Goal: Task Accomplishment & Management: Manage account settings

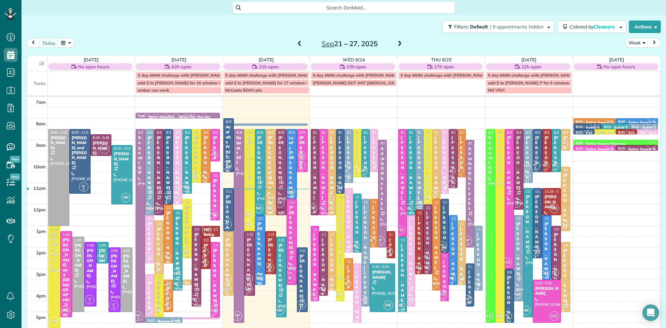
scroll to position [3, 3]
click at [292, 240] on div "[PERSON_NAME]" at bounding box center [292, 227] width 6 height 45
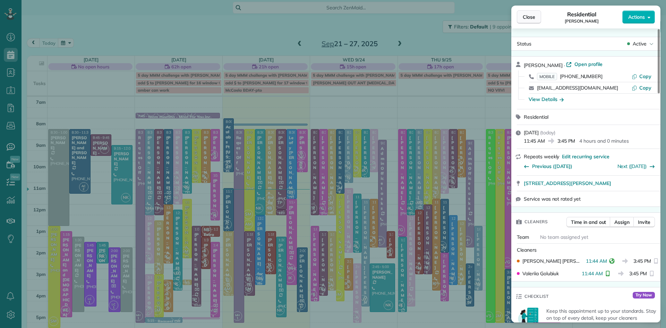
click at [525, 18] on span "Close" at bounding box center [529, 17] width 12 height 7
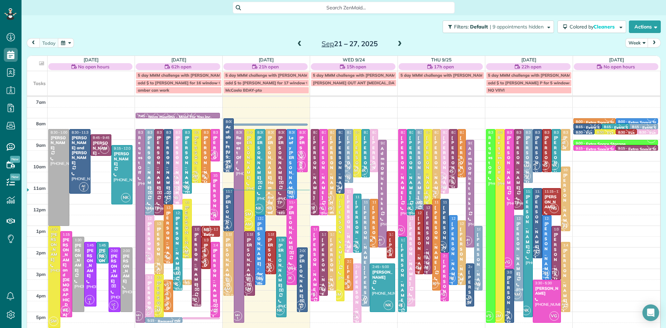
click at [399, 40] on span at bounding box center [400, 44] width 8 height 10
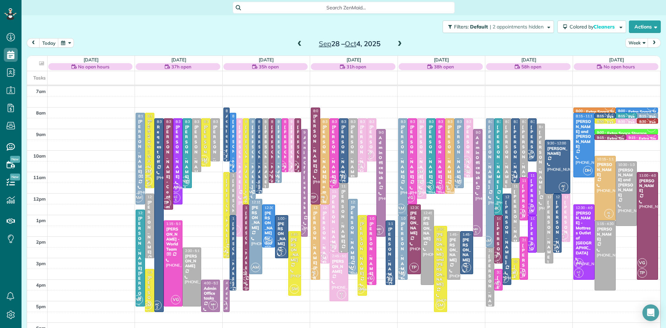
click at [398, 41] on span at bounding box center [400, 44] width 8 height 6
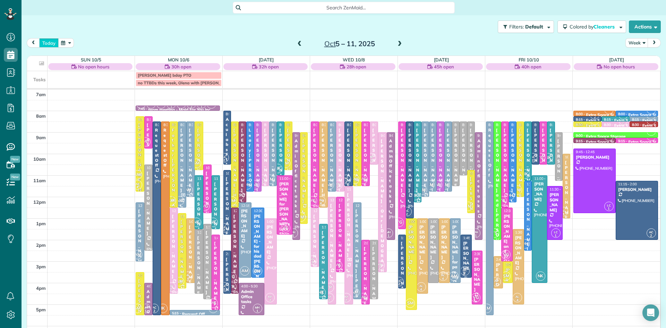
click at [47, 42] on button "today" at bounding box center [48, 42] width 19 height 9
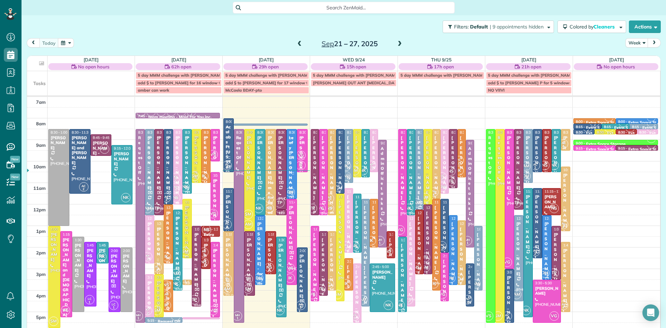
click at [168, 294] on small "2" at bounding box center [166, 297] width 9 height 7
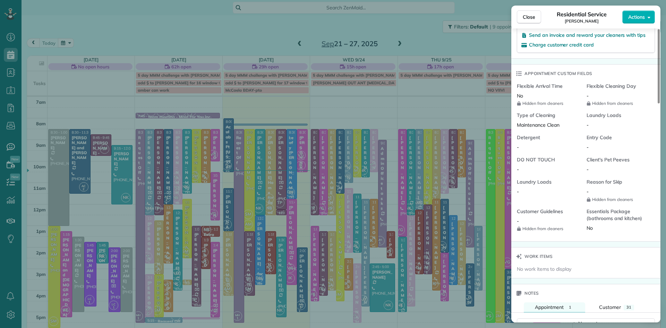
scroll to position [561, 0]
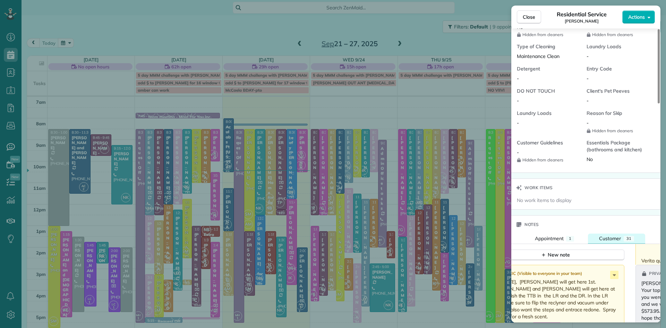
click at [624, 241] on div "31" at bounding box center [629, 239] width 10 height 6
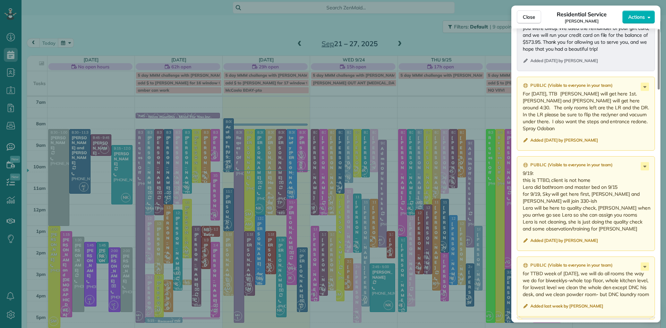
scroll to position [884, 0]
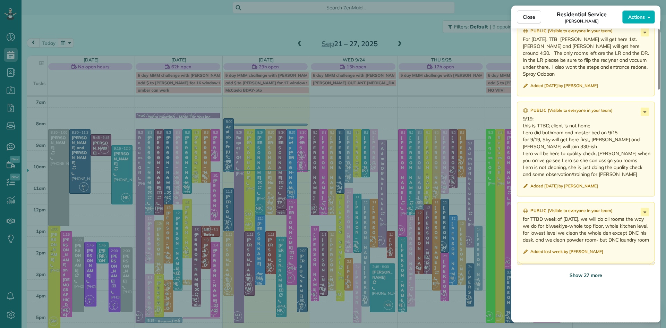
click at [594, 279] on span "Show 27 more" at bounding box center [586, 275] width 33 height 7
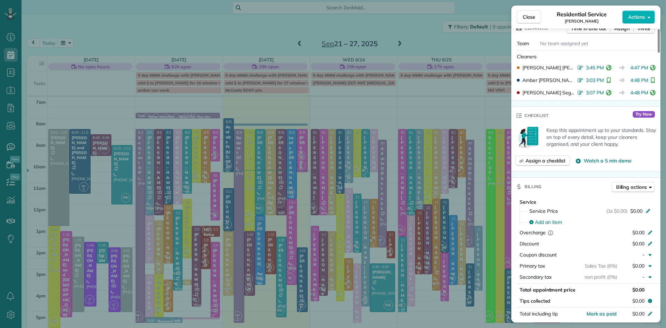
scroll to position [0, 0]
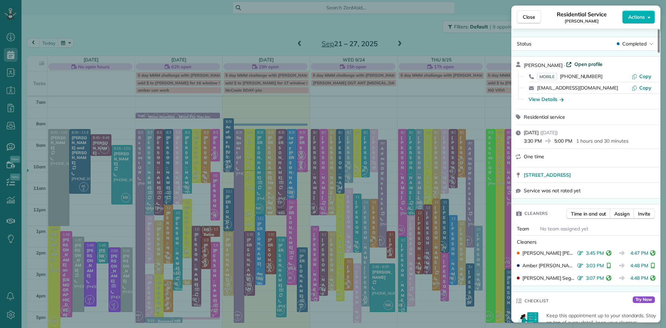
click at [587, 63] on span "Open profile" at bounding box center [589, 64] width 28 height 7
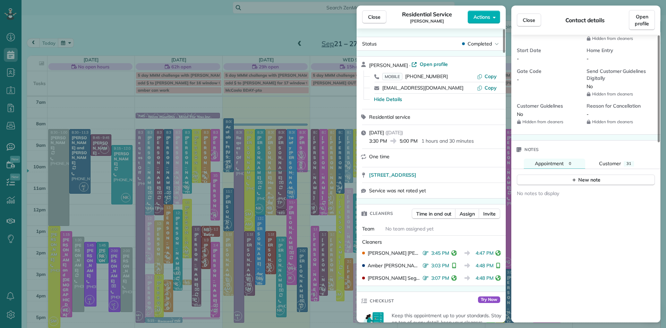
scroll to position [482, 0]
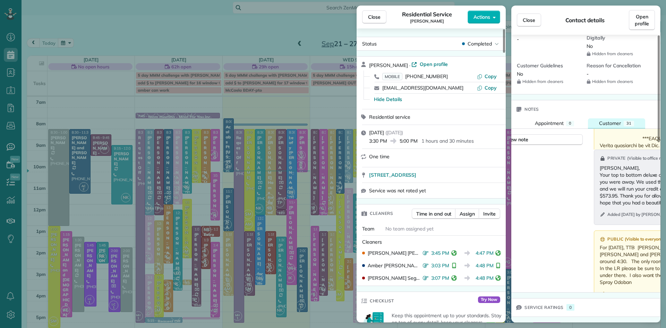
click at [621, 124] on span "Customer" at bounding box center [610, 123] width 22 height 6
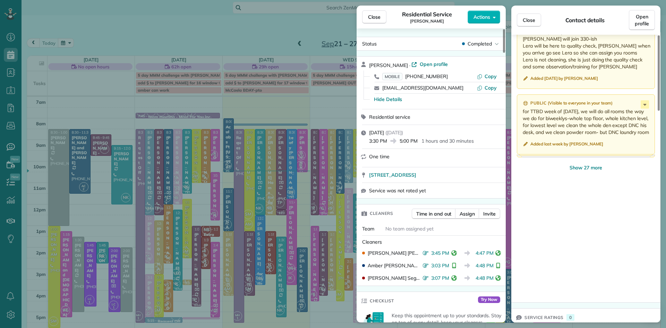
scroll to position [808, 0]
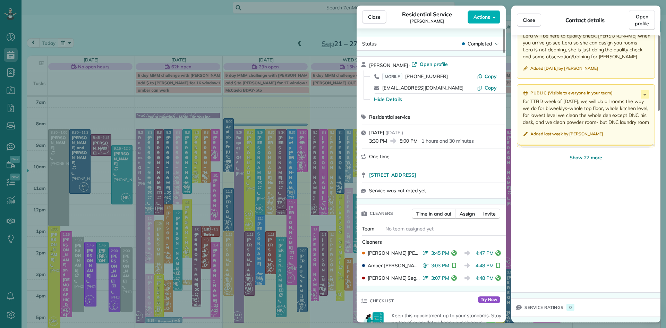
drag, startPoint x: 588, startPoint y: 156, endPoint x: 577, endPoint y: 178, distance: 25.1
click at [588, 156] on span "Show 27 more" at bounding box center [586, 157] width 33 height 7
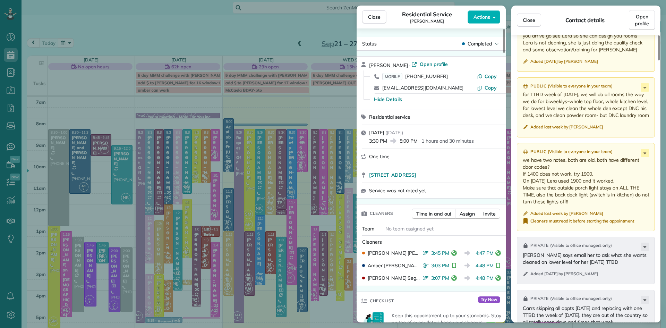
scroll to position [427, 0]
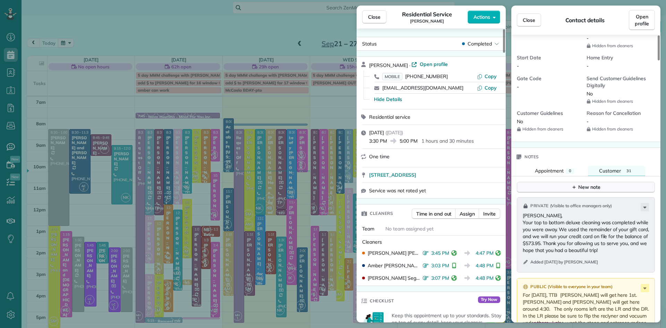
click at [586, 191] on div "New note" at bounding box center [585, 187] width 29 height 7
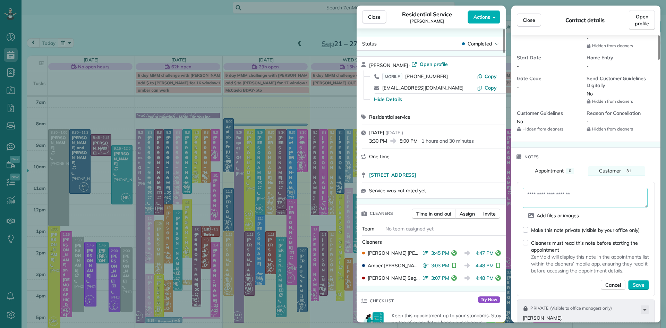
click at [574, 208] on textarea at bounding box center [585, 198] width 125 height 20
click at [617, 202] on textarea "**********" at bounding box center [585, 198] width 125 height 20
type textarea "**********"
click at [639, 288] on span "Save" at bounding box center [639, 284] width 12 height 7
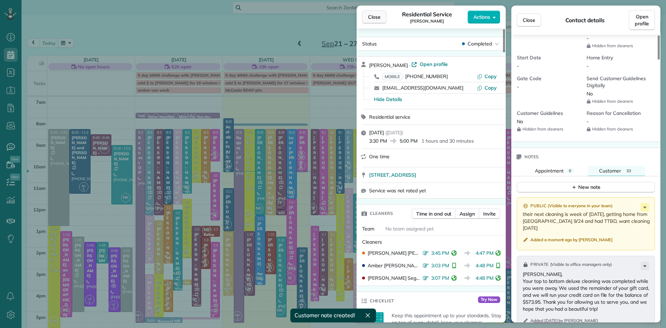
click at [379, 18] on span "Close" at bounding box center [374, 17] width 12 height 7
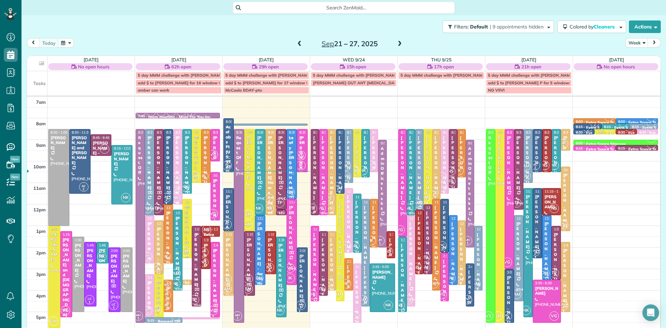
click at [397, 41] on span at bounding box center [400, 44] width 8 height 6
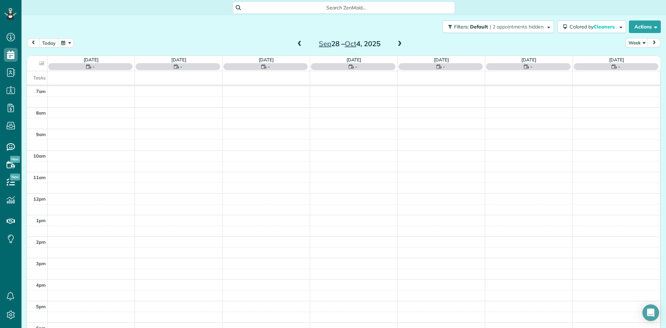
click at [401, 44] on span at bounding box center [400, 44] width 8 height 6
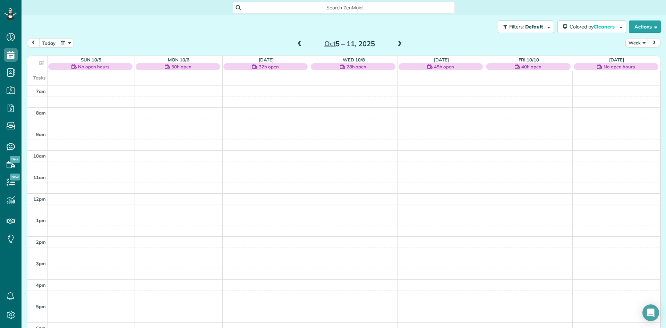
click at [401, 44] on span at bounding box center [400, 44] width 8 height 6
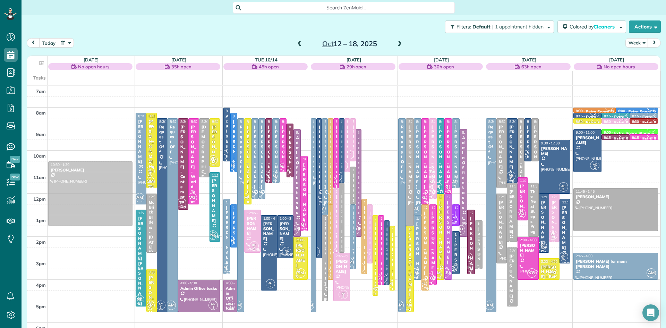
drag, startPoint x: 347, startPoint y: 217, endPoint x: 119, endPoint y: 196, distance: 228.6
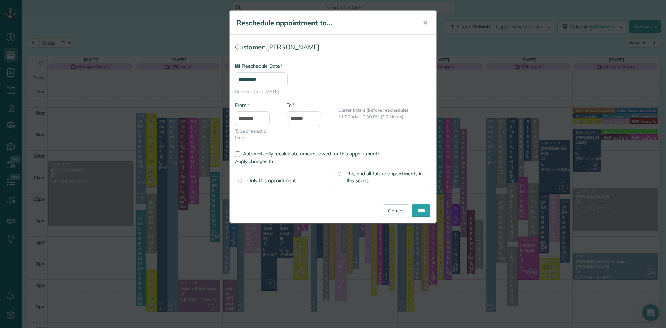
click at [259, 77] on input "**********" at bounding box center [261, 79] width 53 height 14
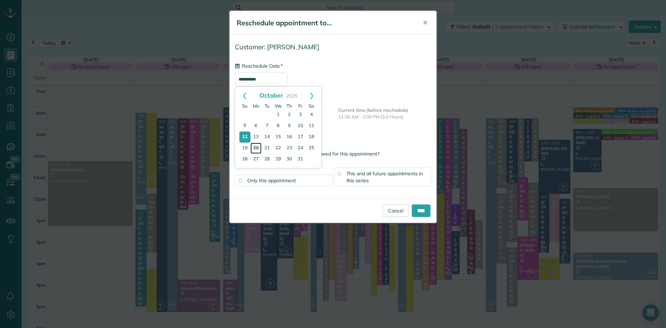
click at [256, 147] on link "20" at bounding box center [256, 148] width 11 height 11
type input "**********"
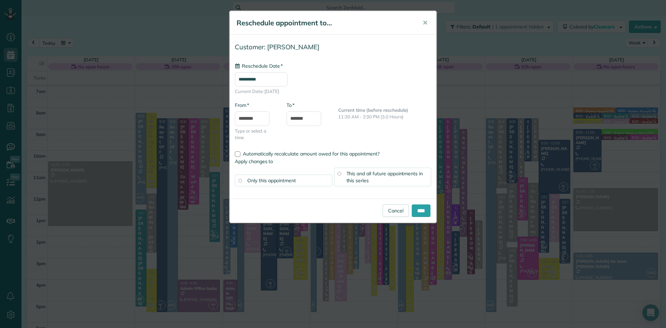
drag, startPoint x: 410, startPoint y: 175, endPoint x: 411, endPoint y: 189, distance: 14.9
click at [410, 174] on span "This and all future appointments in this series" at bounding box center [385, 176] width 77 height 13
click at [418, 218] on div "Cancel ****" at bounding box center [333, 210] width 207 height 24
click at [419, 214] on input "****" at bounding box center [421, 210] width 19 height 12
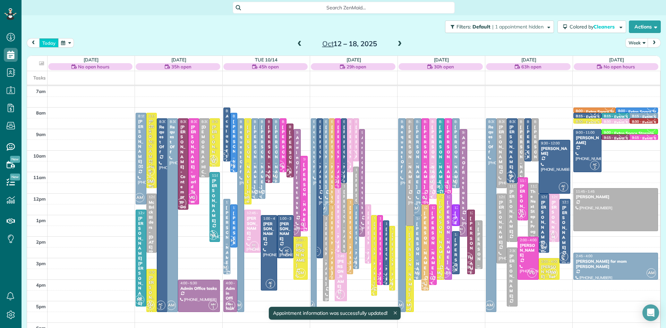
click at [49, 41] on button "today" at bounding box center [48, 42] width 19 height 9
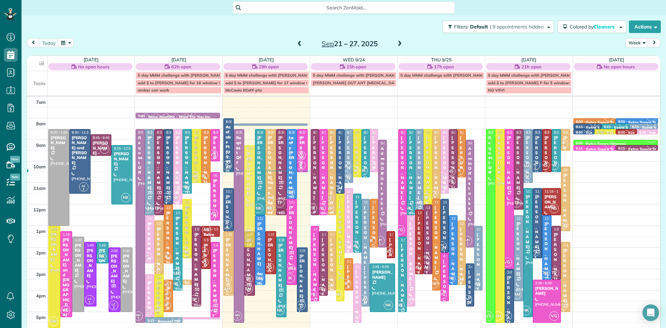
drag, startPoint x: 249, startPoint y: 210, endPoint x: 249, endPoint y: 224, distance: 13.5
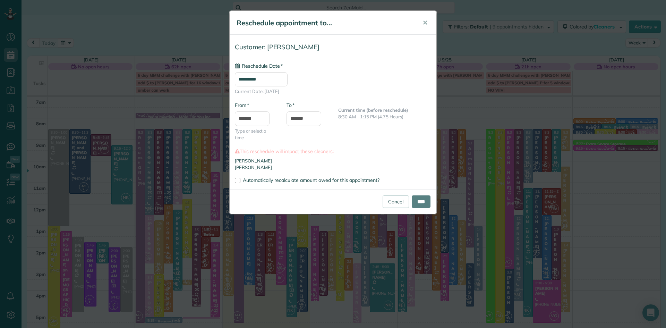
type input "**********"
click at [257, 117] on input "*******" at bounding box center [252, 118] width 35 height 15
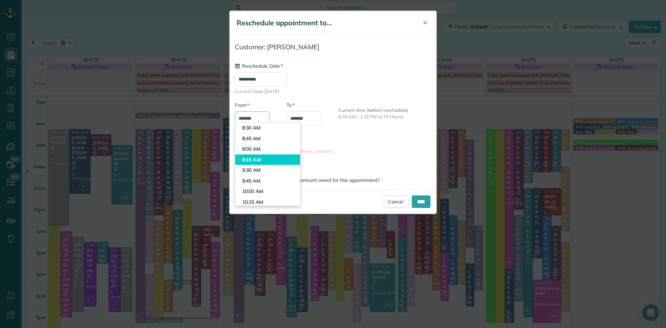
scroll to position [342, 0]
type input "*******"
click at [259, 136] on body "Dashboard Scheduling Calendar View List View Dispatch View - Weekly scheduling …" at bounding box center [333, 164] width 666 height 328
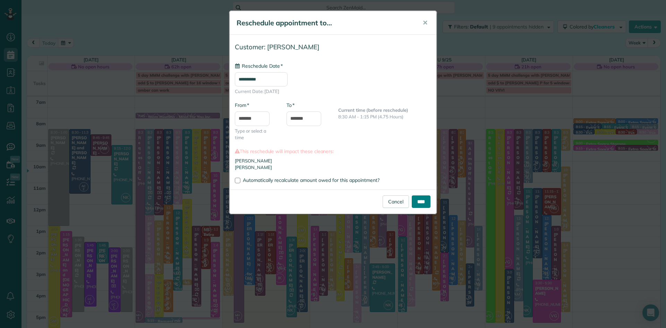
click at [422, 202] on input "****" at bounding box center [421, 201] width 19 height 12
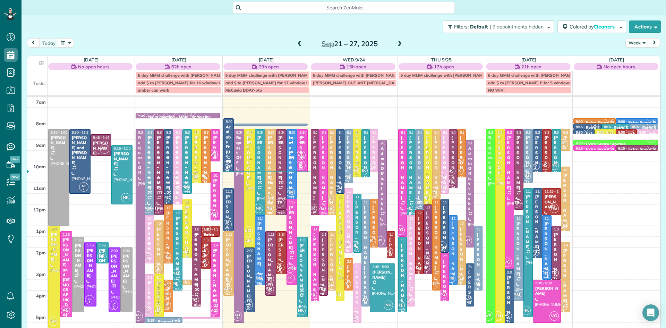
click at [281, 243] on div "[PERSON_NAME]" at bounding box center [281, 259] width 6 height 45
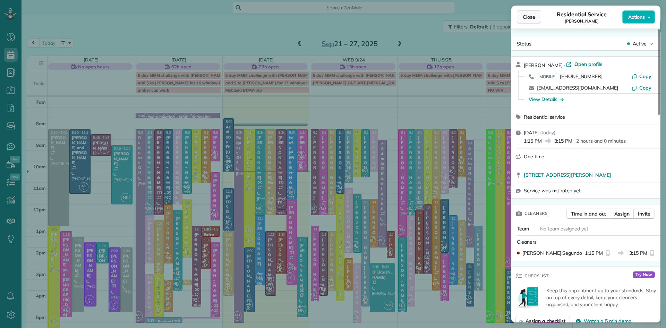
click at [529, 14] on span "Close" at bounding box center [529, 17] width 12 height 7
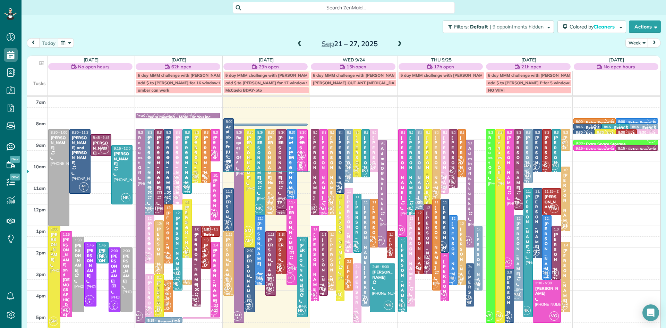
click at [227, 264] on div at bounding box center [229, 263] width 10 height 64
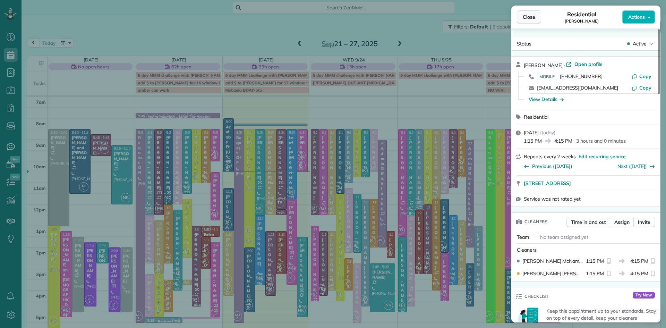
click at [527, 14] on span "Close" at bounding box center [529, 17] width 12 height 7
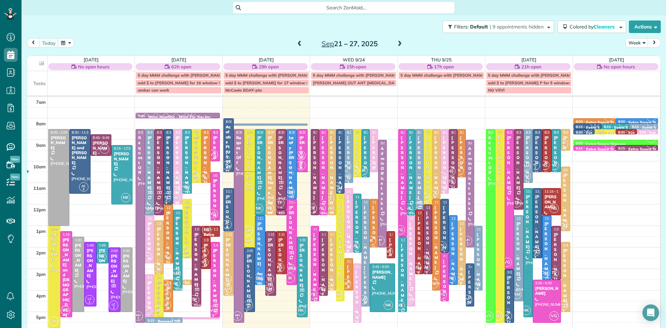
click at [283, 197] on div at bounding box center [282, 169] width 10 height 80
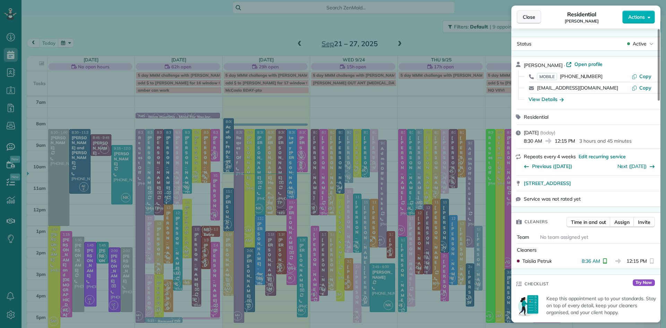
click at [522, 15] on button "Close" at bounding box center [529, 16] width 24 height 13
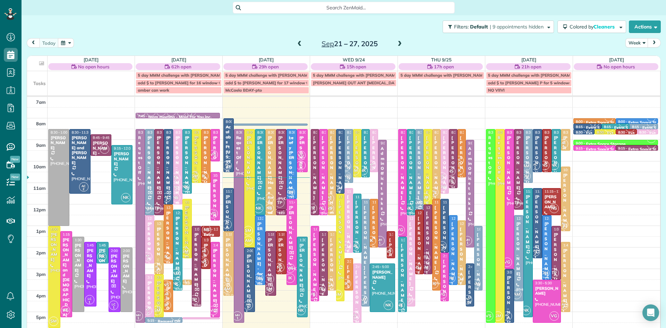
click at [269, 206] on span "NS" at bounding box center [269, 208] width 9 height 9
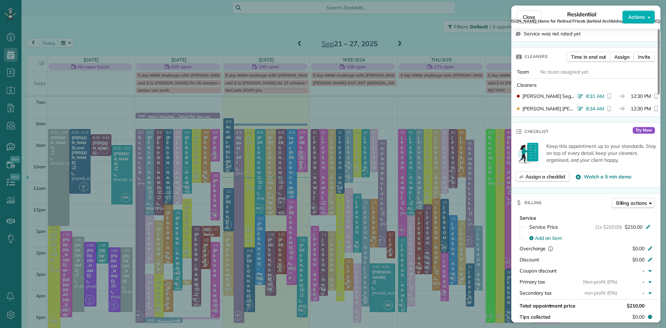
scroll to position [442, 0]
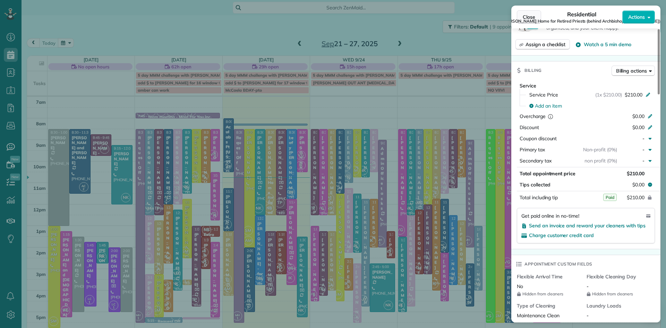
click at [528, 13] on button "Close" at bounding box center [529, 16] width 24 height 13
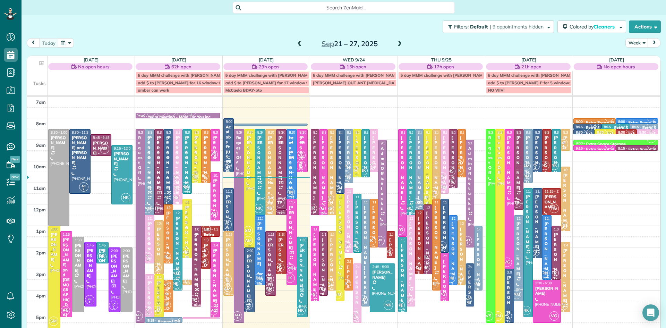
click at [248, 228] on span "SM" at bounding box center [248, 230] width 9 height 9
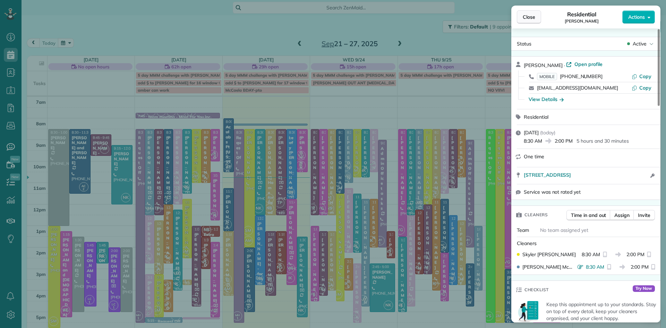
click at [529, 17] on span "Close" at bounding box center [529, 17] width 12 height 7
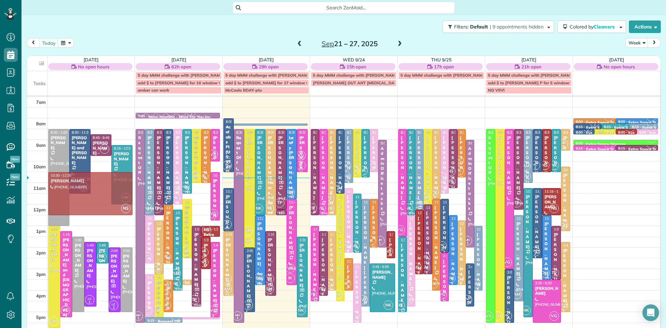
drag, startPoint x: 281, startPoint y: 254, endPoint x: 97, endPoint y: 193, distance: 193.9
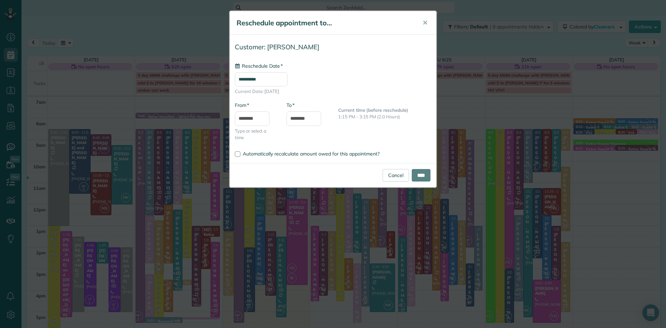
type input "**********"
click at [422, 176] on input "****" at bounding box center [421, 175] width 19 height 12
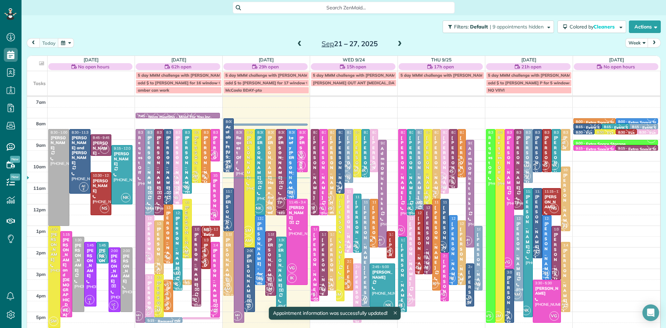
click at [271, 286] on span "SM" at bounding box center [269, 288] width 9 height 9
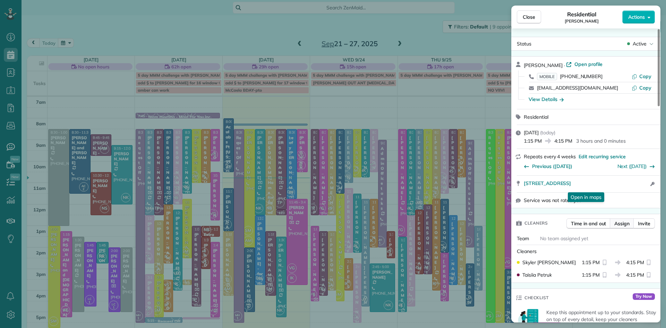
click at [626, 225] on span "Assign" at bounding box center [621, 223] width 15 height 7
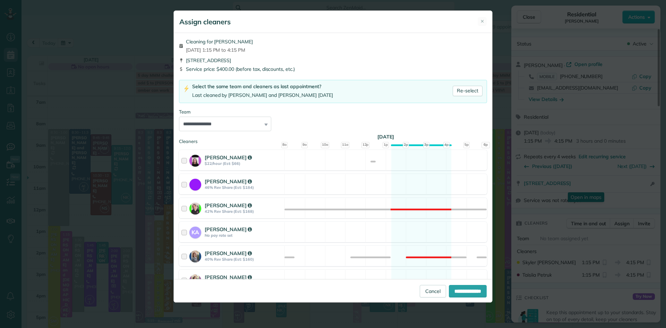
scroll to position [300, 0]
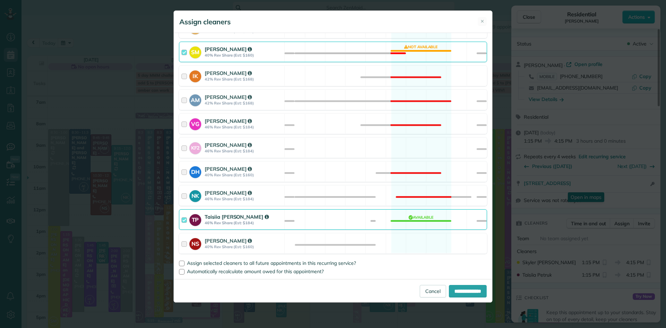
click at [213, 47] on strong "Skyler Miller" at bounding box center [228, 49] width 47 height 7
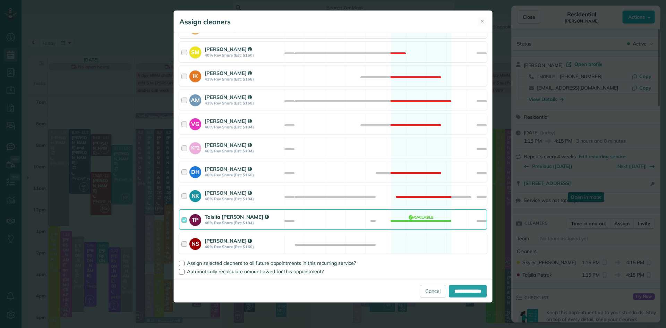
click at [218, 245] on strong "40% Rev Share (Est: $160)" at bounding box center [244, 246] width 78 height 5
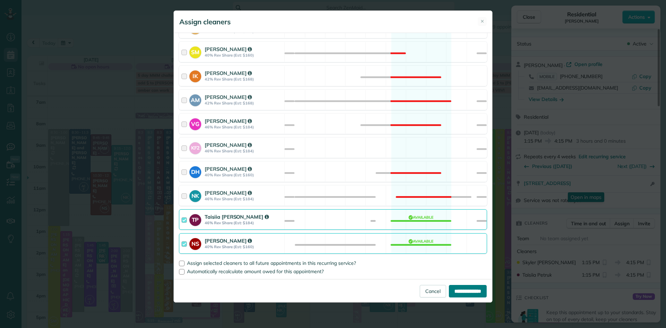
click at [464, 294] on input "**********" at bounding box center [468, 291] width 38 height 12
type input "**********"
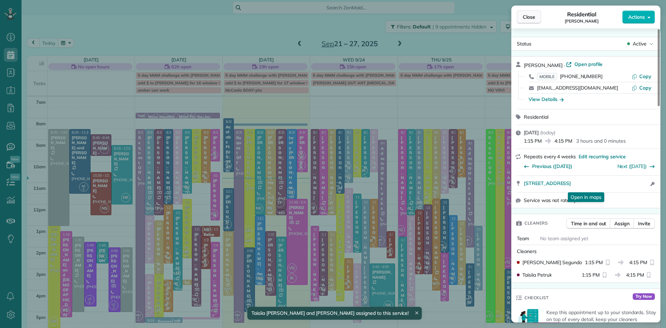
click at [527, 16] on span "Close" at bounding box center [529, 17] width 12 height 7
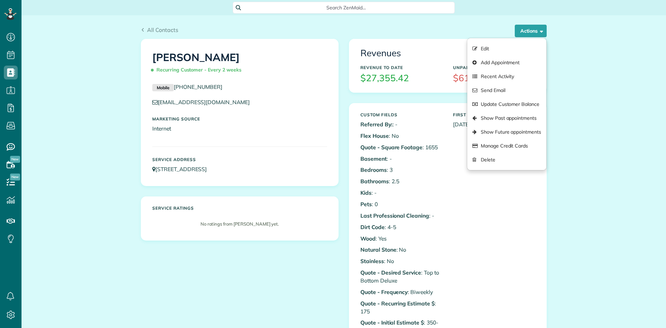
scroll to position [3, 3]
click at [514, 132] on link "Show Future appointments" at bounding box center [506, 132] width 79 height 14
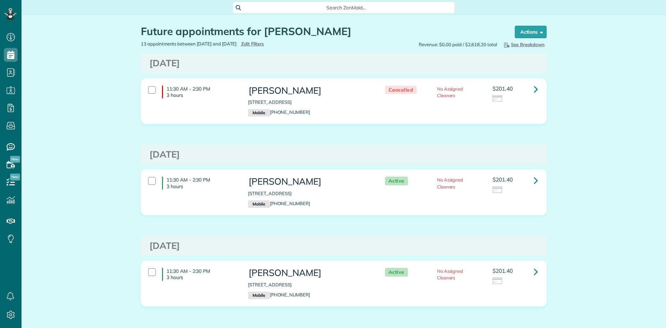
scroll to position [3, 3]
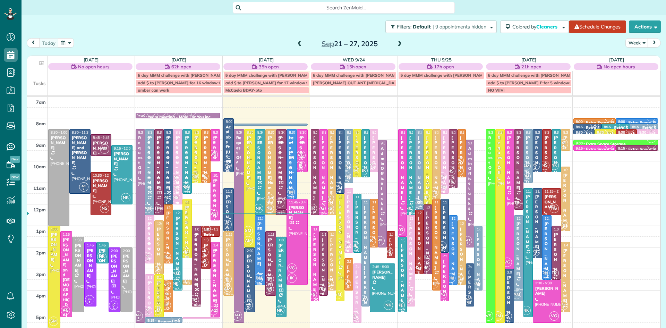
scroll to position [3, 3]
click at [390, 218] on div "7am 8am 9am 10am 11am 12pm 1pm 2pm 3pm 4pm 5pm 6pm 7pm 8pm 8:30 - 1:00 Joe Weid…" at bounding box center [343, 247] width 633 height 301
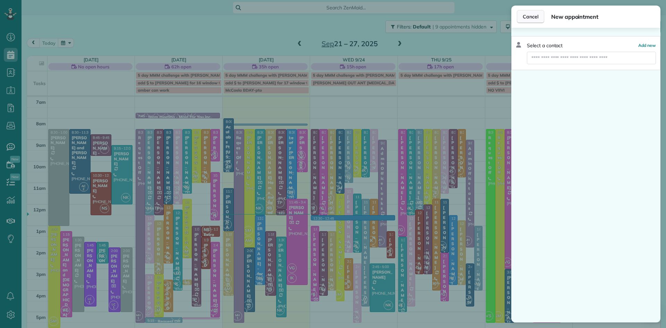
click at [529, 17] on span "Cancel" at bounding box center [531, 16] width 16 height 7
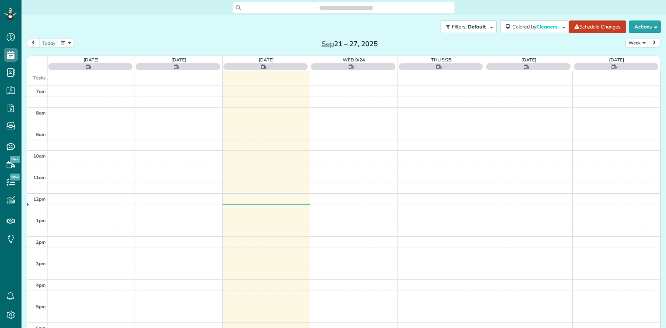
scroll to position [3, 3]
